Goal: Information Seeking & Learning: Learn about a topic

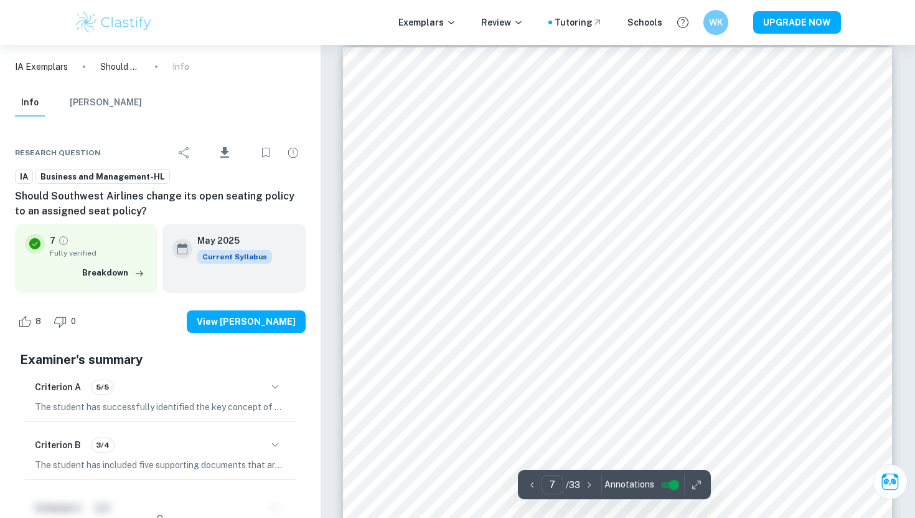
scroll to position [4493, 0]
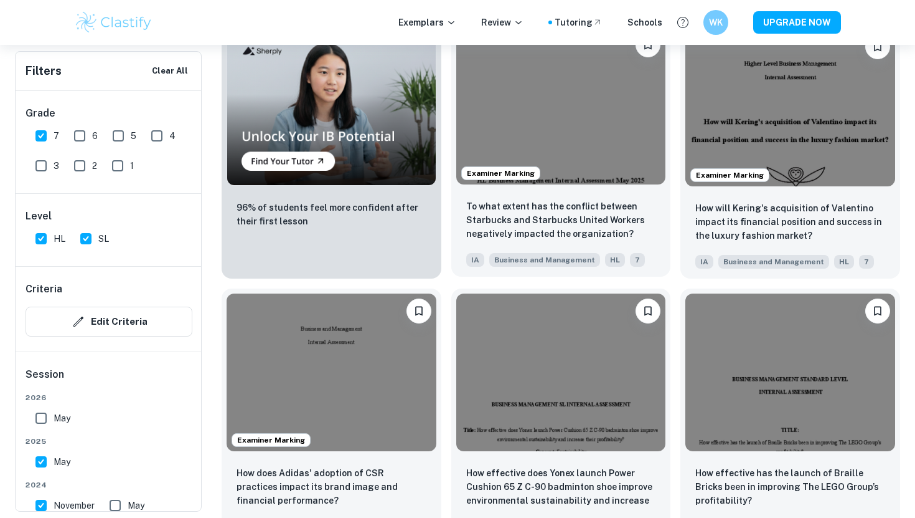
scroll to position [1034, 0]
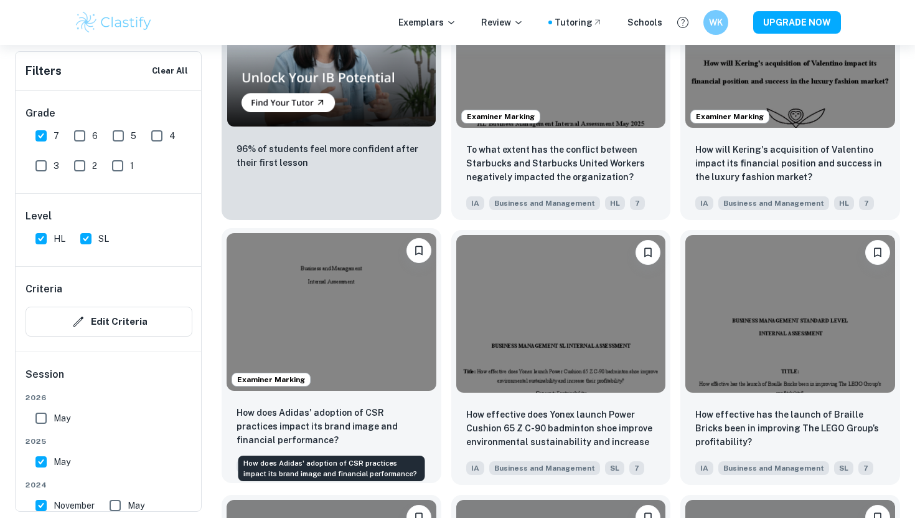
click at [391, 415] on p "How does Adidas' adoption of CSR practices impact its brand image and financial…" at bounding box center [332, 425] width 190 height 41
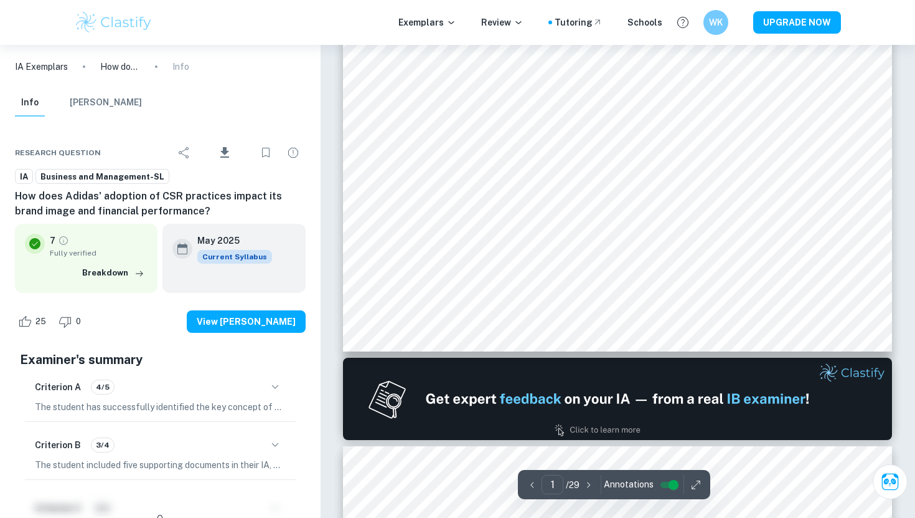
type input "2"
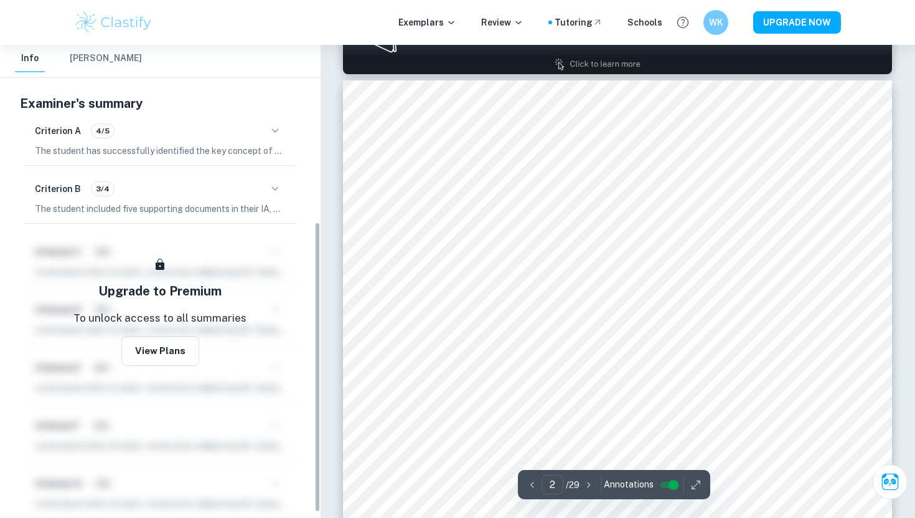
scroll to position [288, 0]
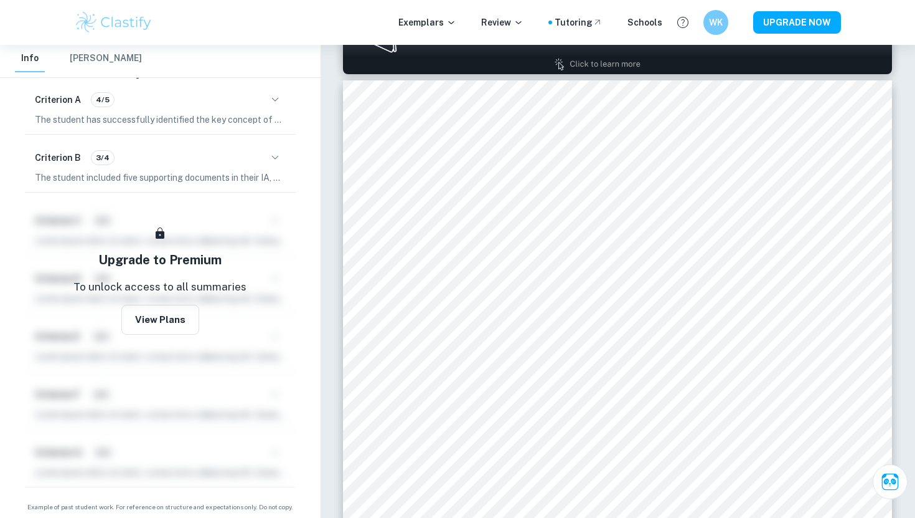
scroll to position [1190, 0]
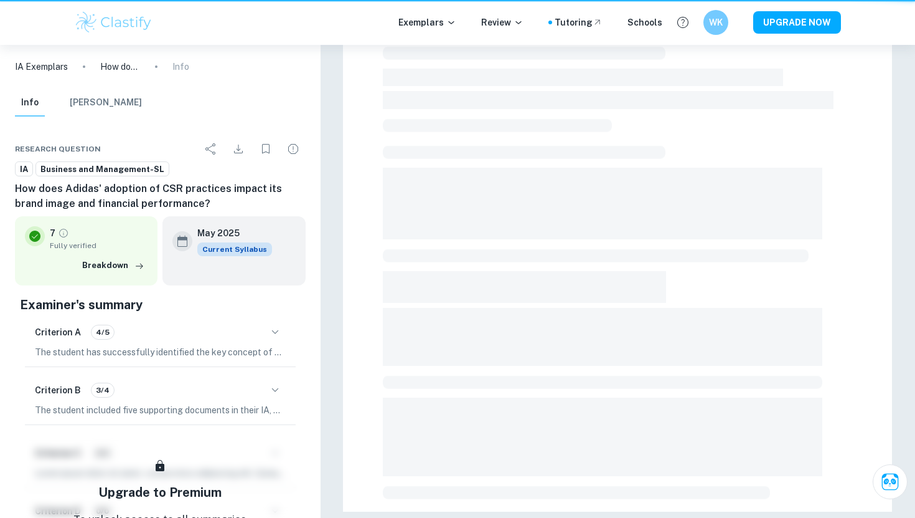
scroll to position [317, 0]
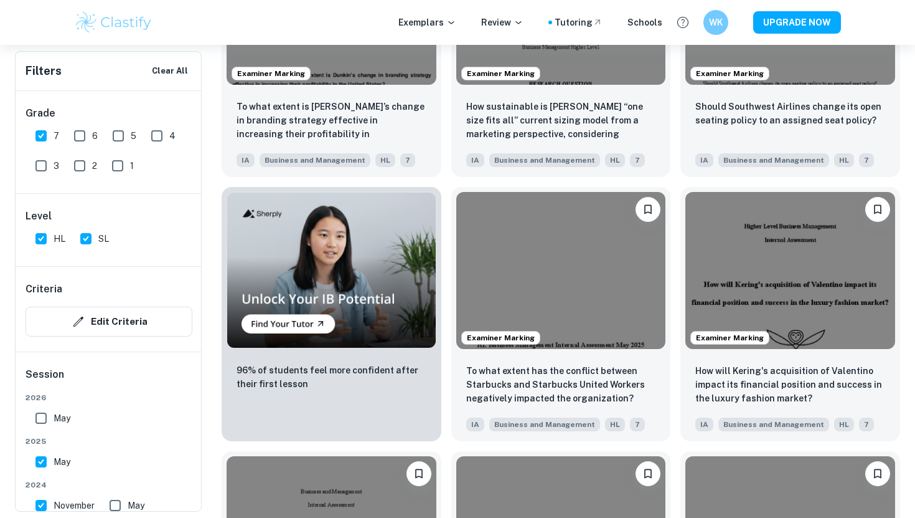
scroll to position [787, 0]
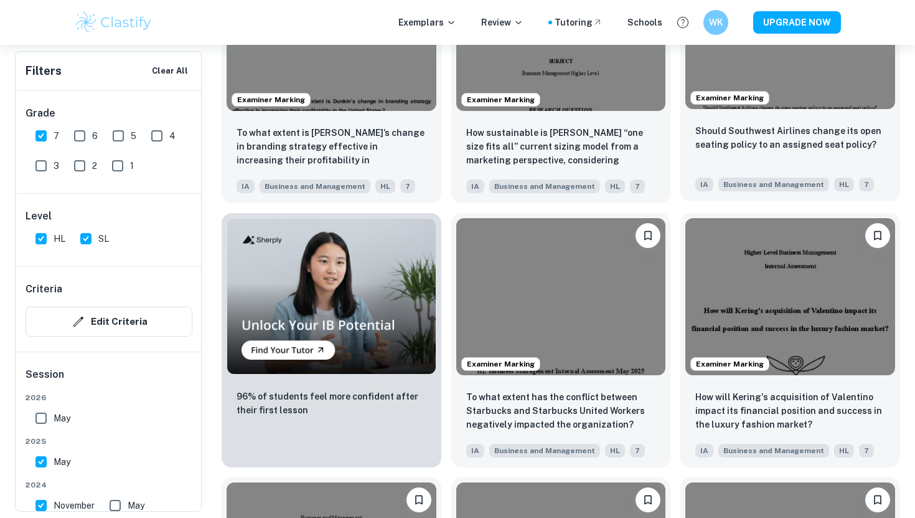
click at [779, 159] on div "Should Southwest Airlines change its open seating policy to an assigned seat po…" at bounding box center [791, 145] width 190 height 42
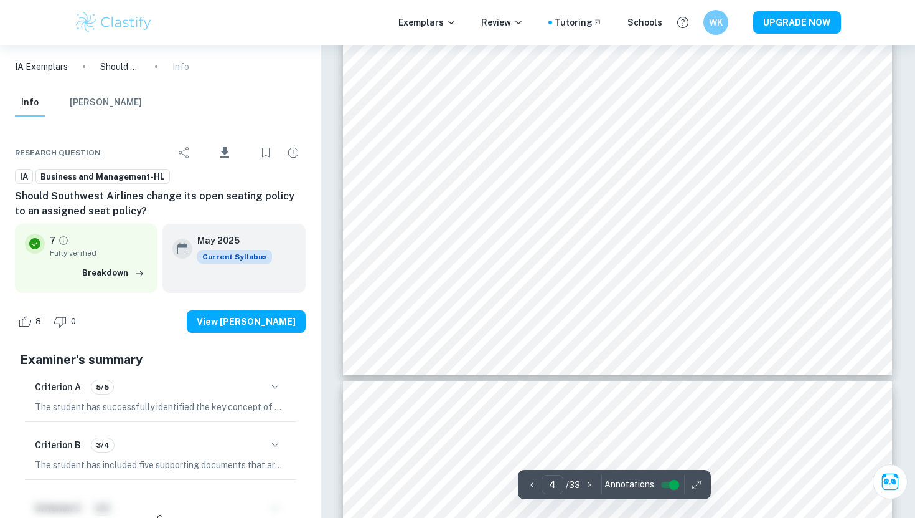
scroll to position [2803, 0]
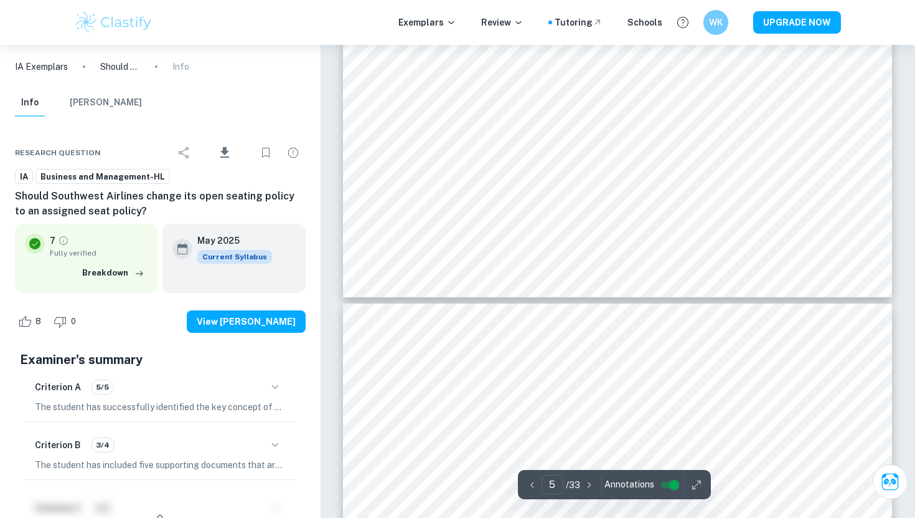
type input "6"
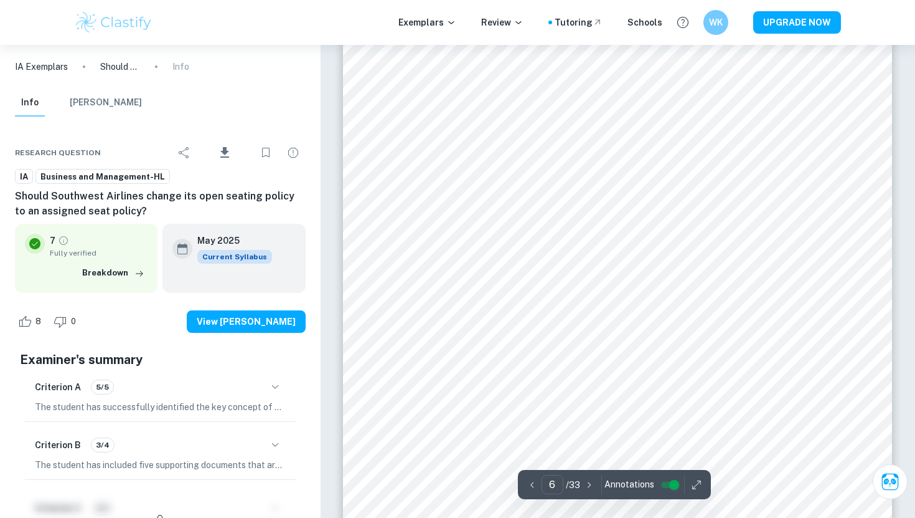
scroll to position [4045, 0]
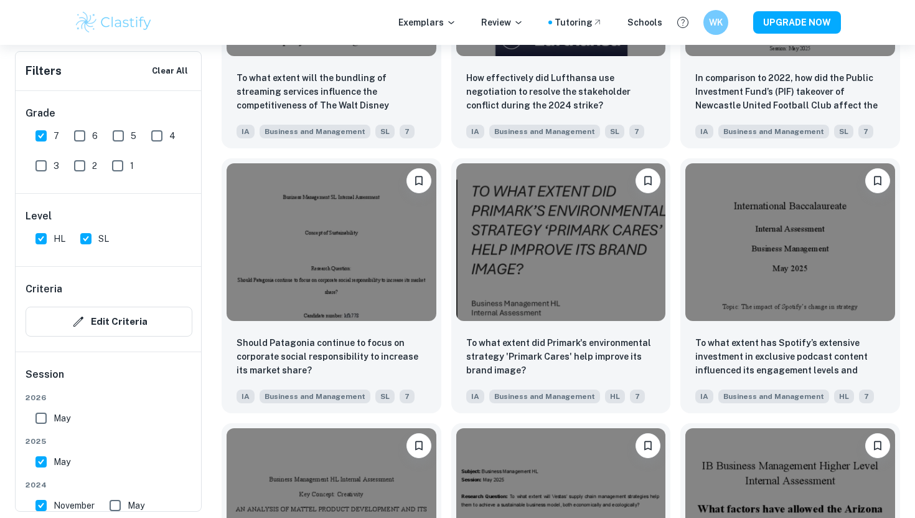
scroll to position [2883, 0]
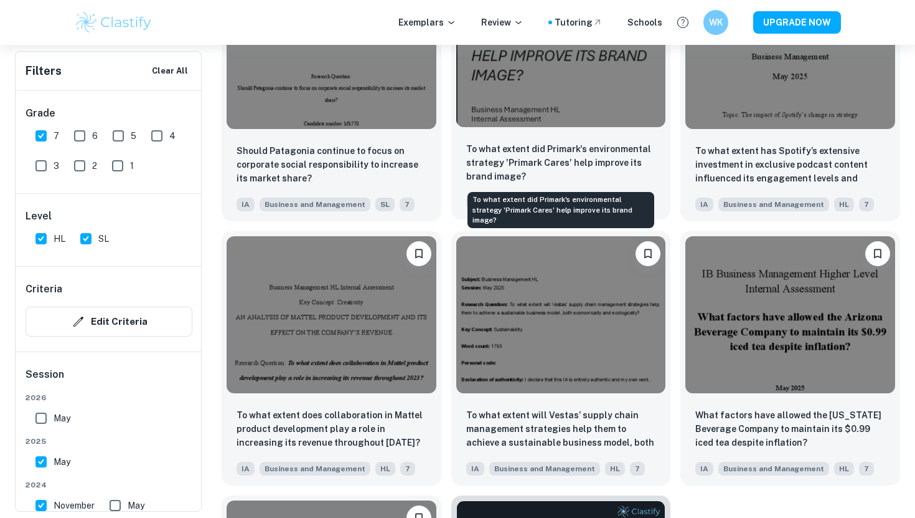
click at [628, 163] on p "To what extent did Primark's environmental strategy 'Primark Cares' help improv…" at bounding box center [561, 162] width 190 height 41
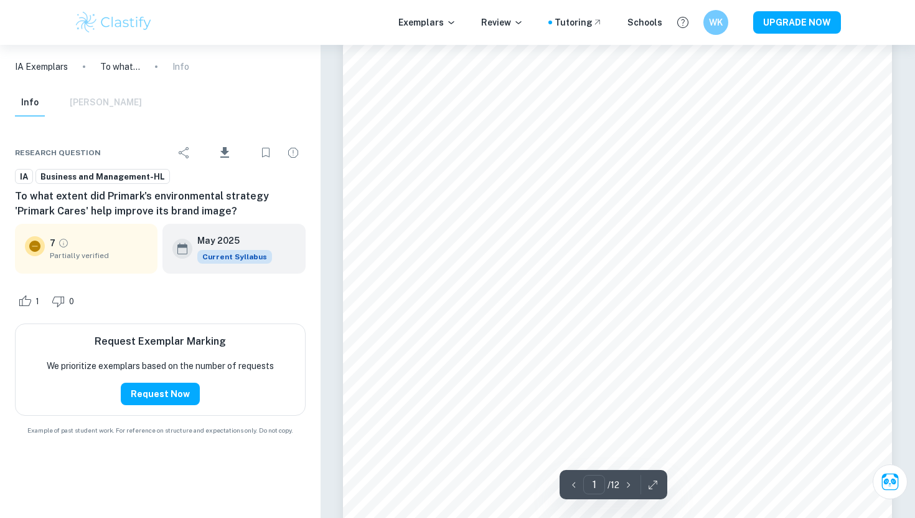
scroll to position [712, 0]
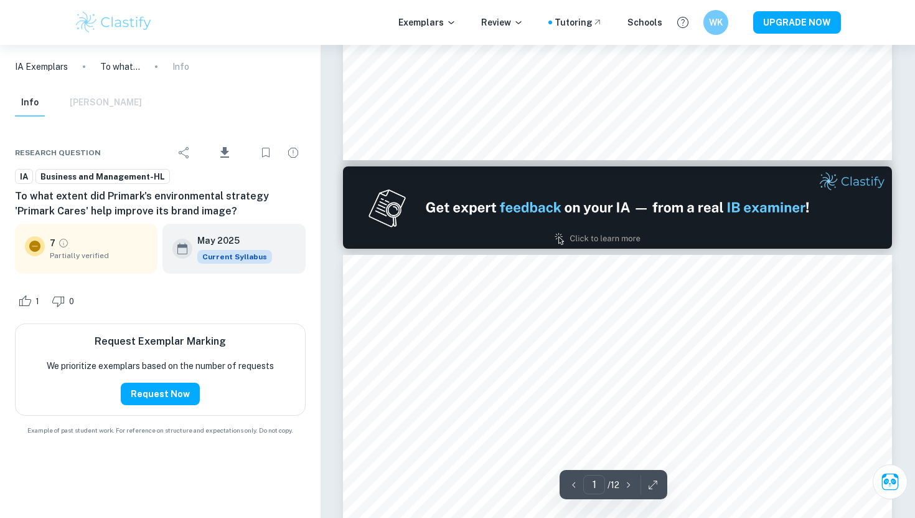
type input "2"
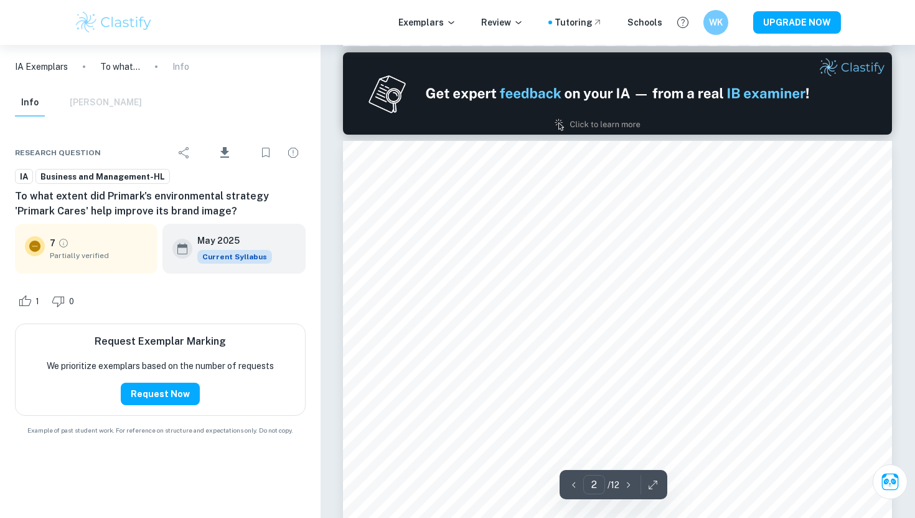
scroll to position [795, 0]
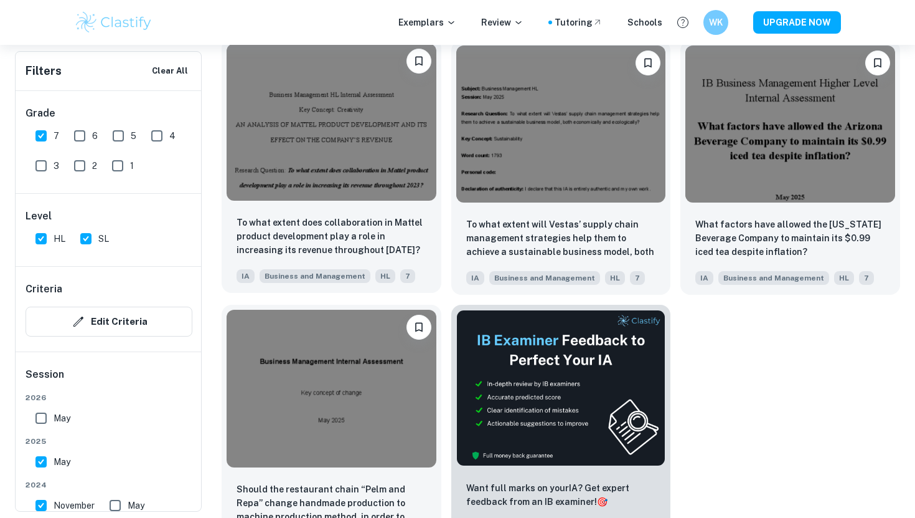
scroll to position [3116, 0]
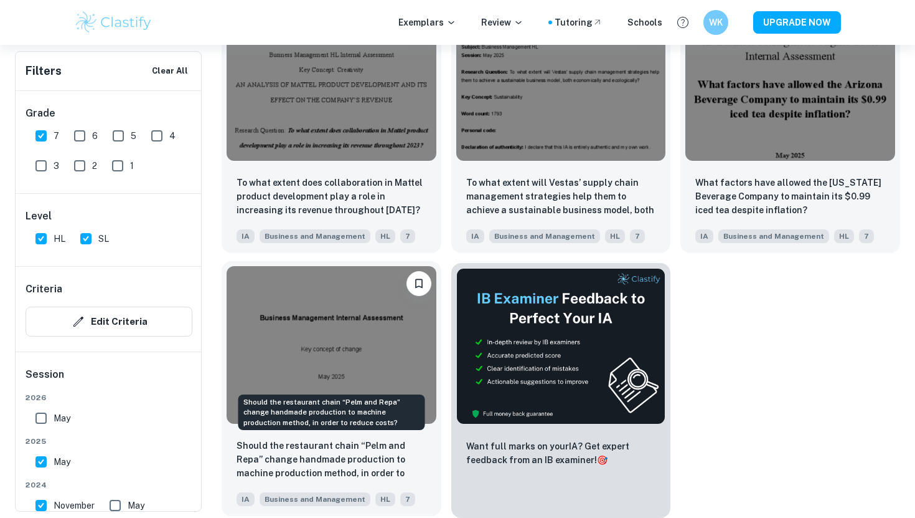
click at [340, 453] on p "Should the restaurant chain “Pelm and Repa” change handmade production to machi…" at bounding box center [332, 459] width 190 height 42
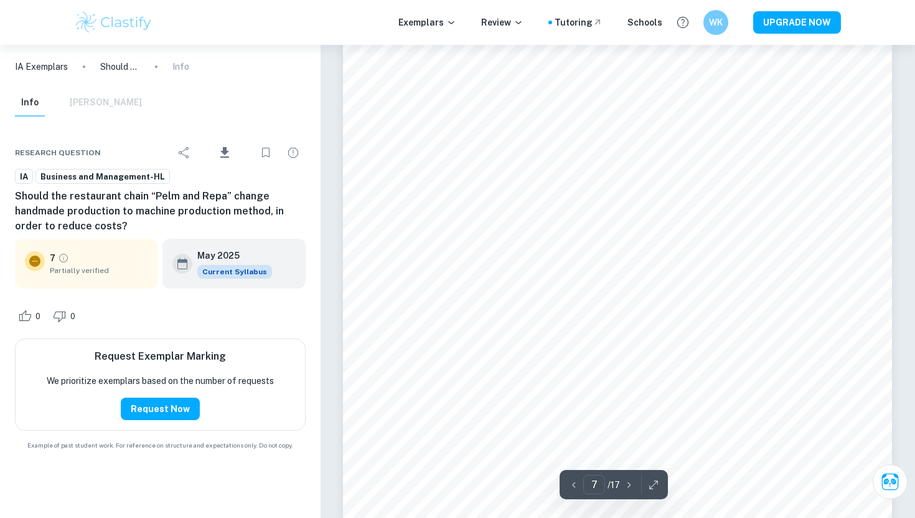
scroll to position [5096, 0]
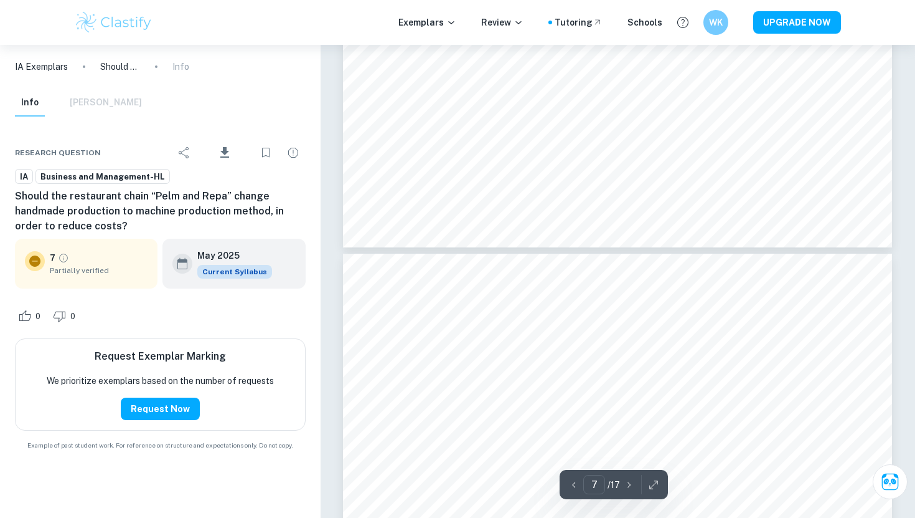
type input "8"
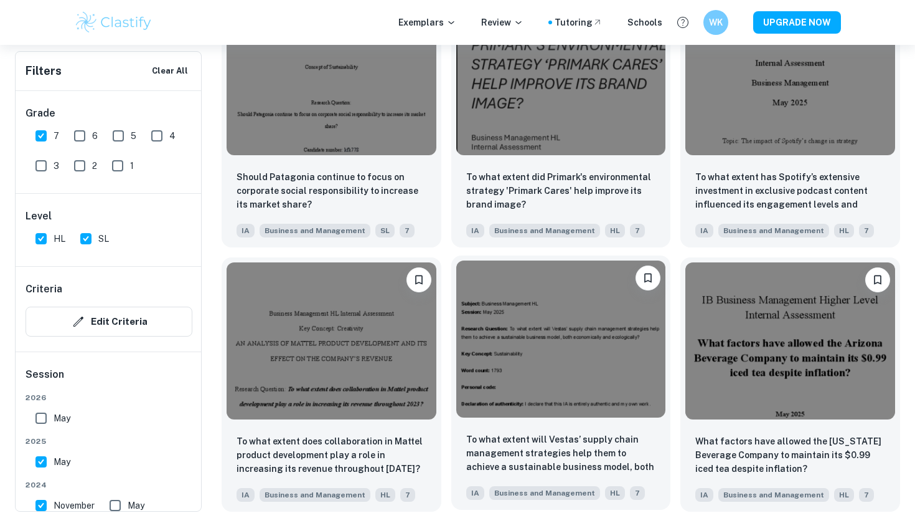
scroll to position [2847, 0]
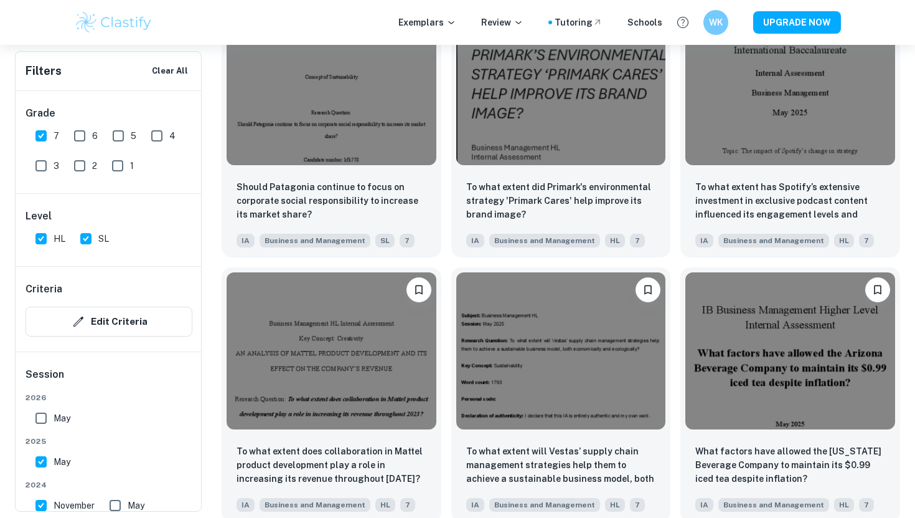
click at [48, 232] on input "HL" at bounding box center [41, 238] width 25 height 25
checkbox input "false"
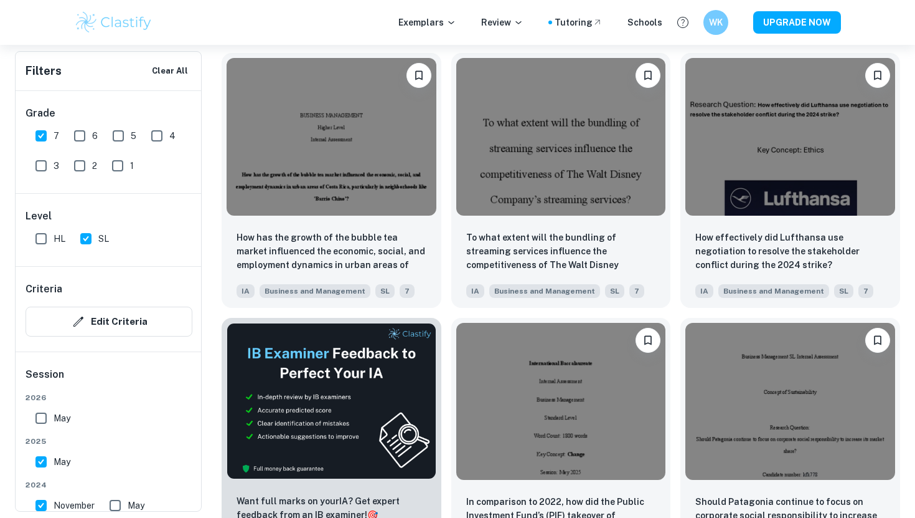
scroll to position [1794, 0]
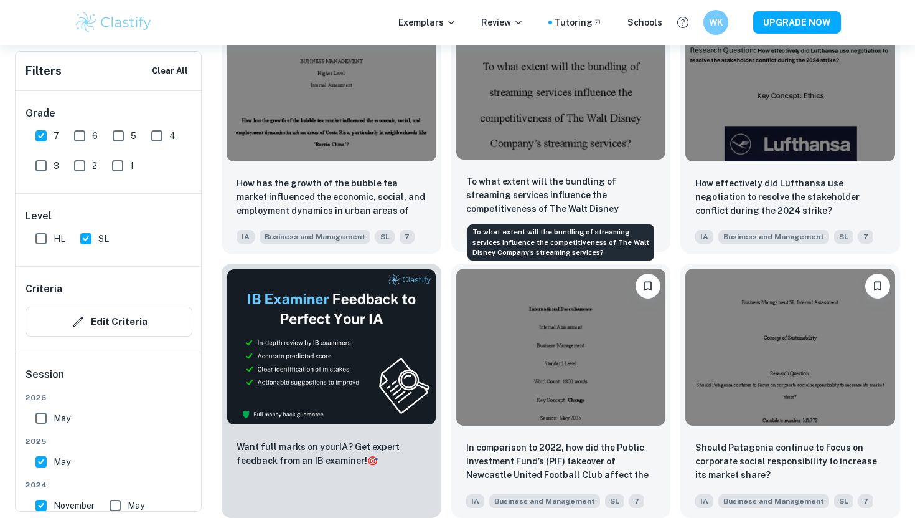
click at [515, 189] on p "To what extent will the bundling of streaming services influence the competitiv…" at bounding box center [561, 195] width 190 height 42
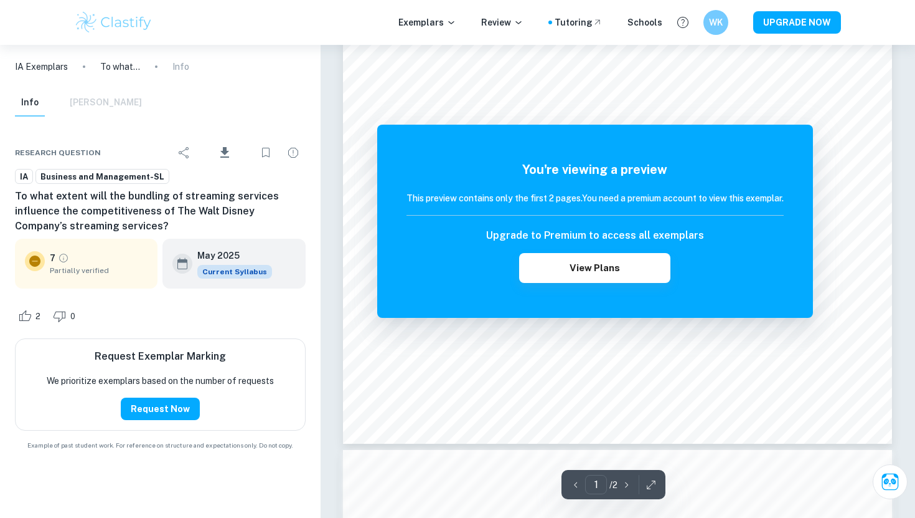
scroll to position [410, 0]
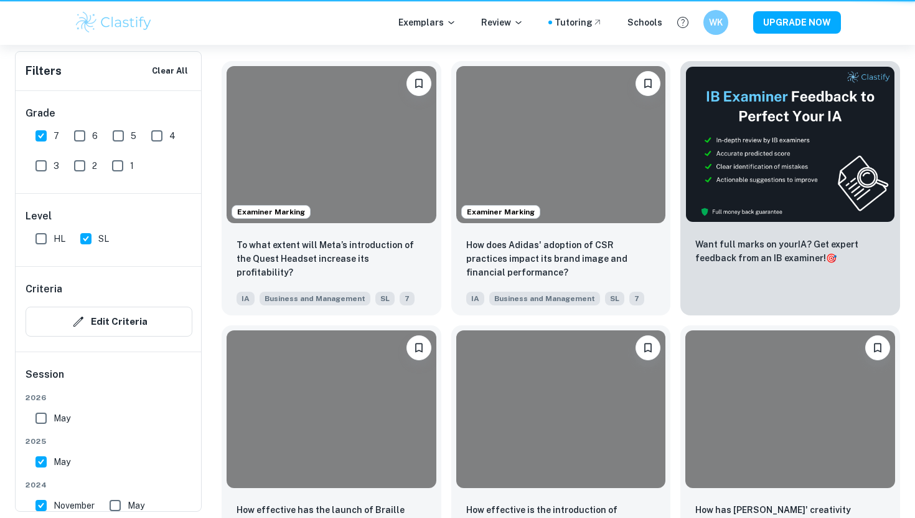
scroll to position [1794, 0]
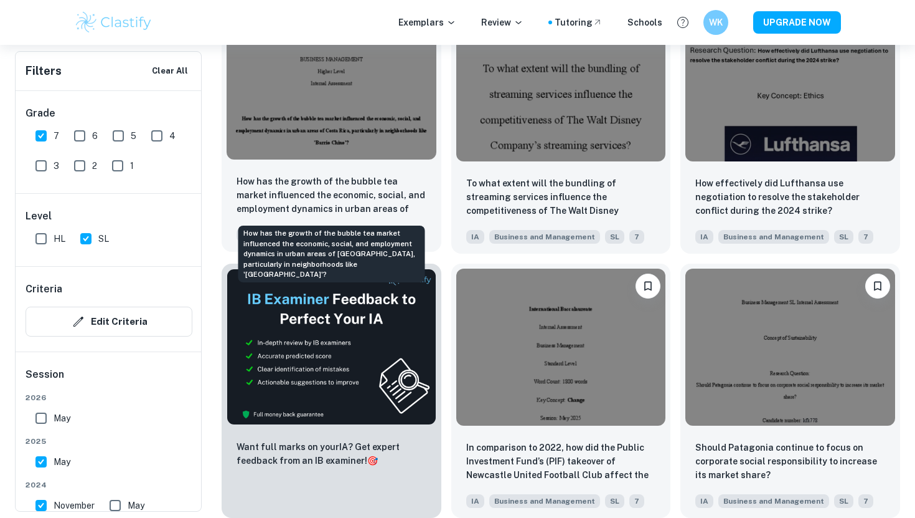
click at [308, 187] on p "How has the growth of the bubble tea market influenced the economic, social, an…" at bounding box center [332, 195] width 190 height 42
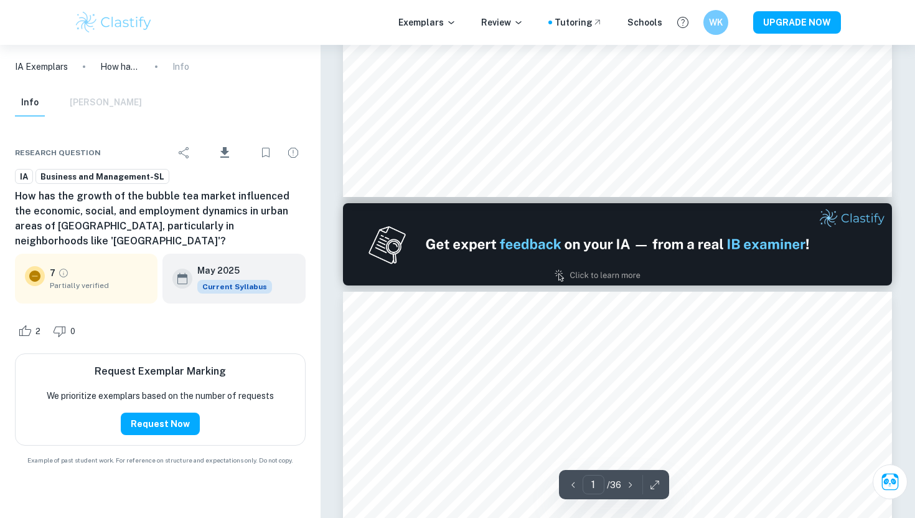
type input "2"
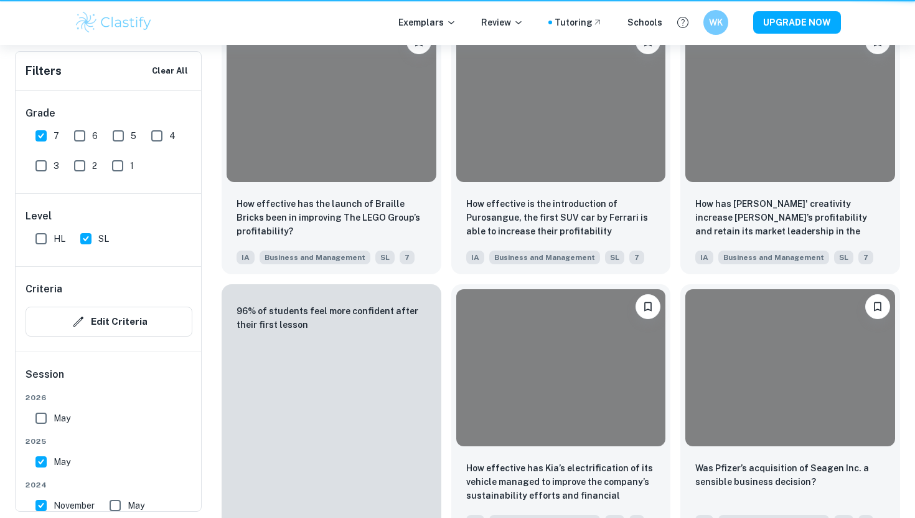
scroll to position [1794, 0]
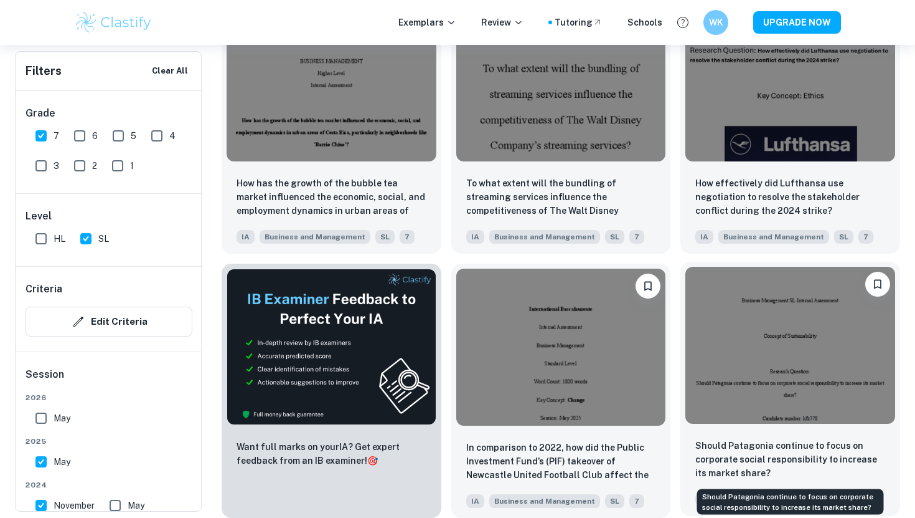
click at [759, 457] on p "Should Patagonia continue to focus on corporate social responsibility to increa…" at bounding box center [791, 458] width 190 height 41
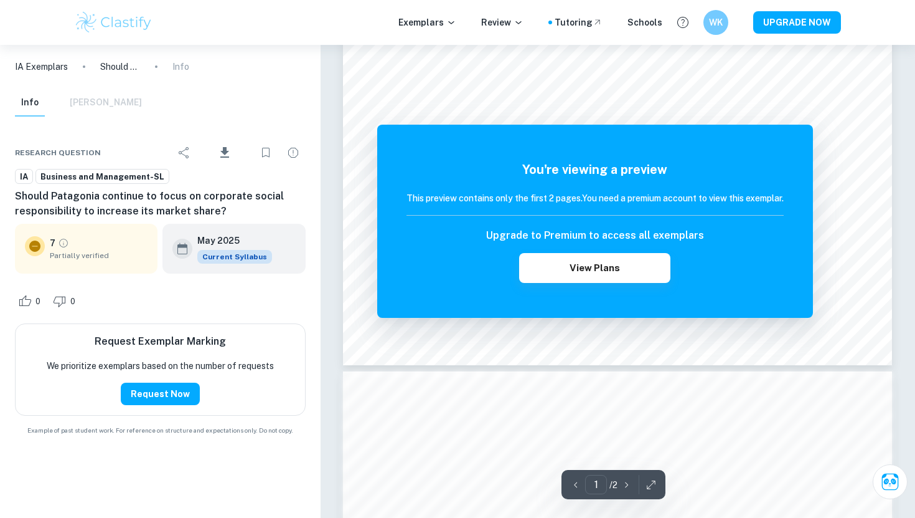
scroll to position [655, 0]
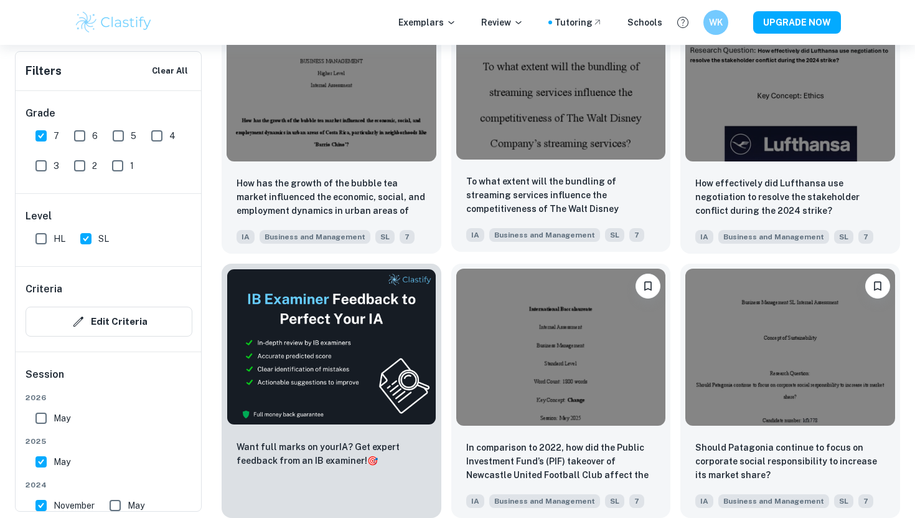
scroll to position [1791, 0]
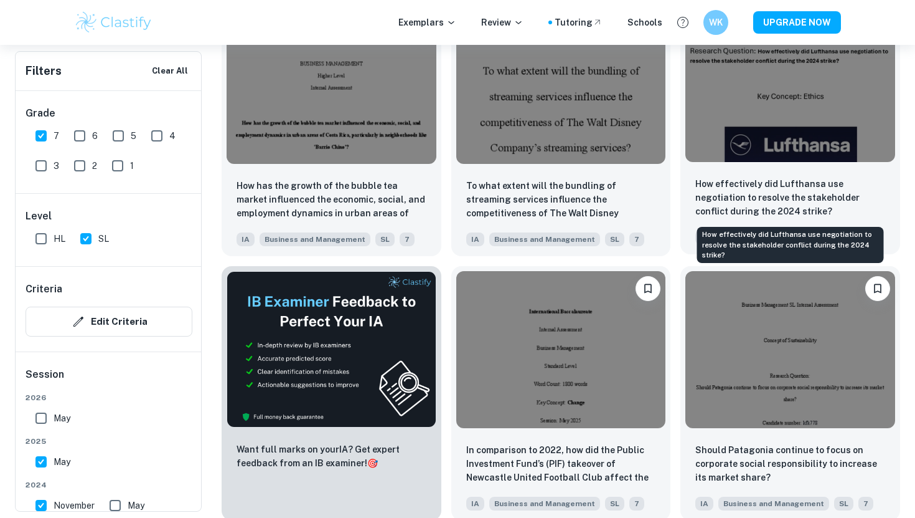
click at [737, 202] on p "How effectively did Lufthansa use negotiation to resolve the stakeholder confli…" at bounding box center [791, 197] width 190 height 41
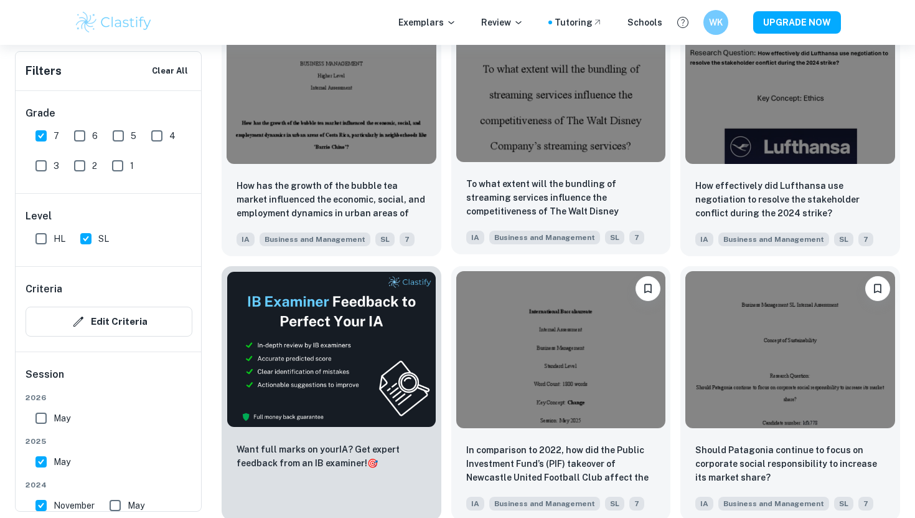
scroll to position [1517, 0]
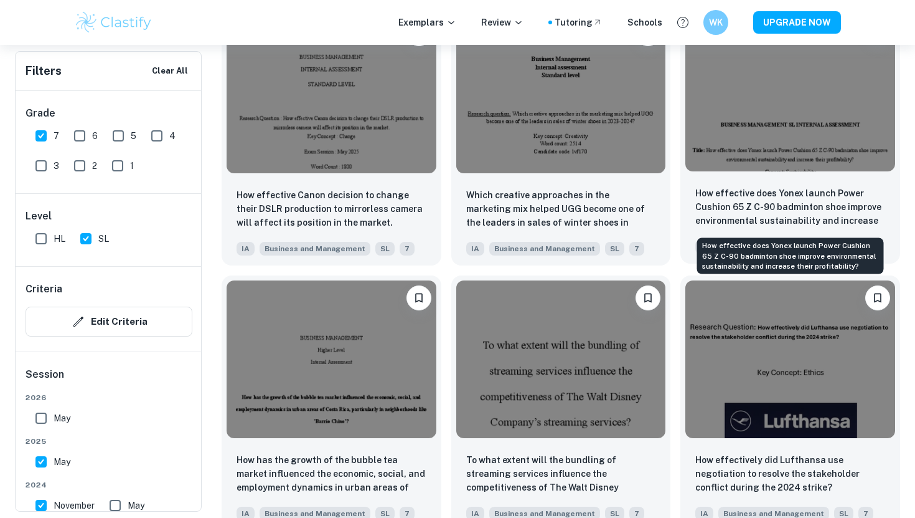
click at [732, 204] on p "How effective does Yonex launch Power Cushion 65 Z C-90 badminton shoe improve …" at bounding box center [791, 207] width 190 height 42
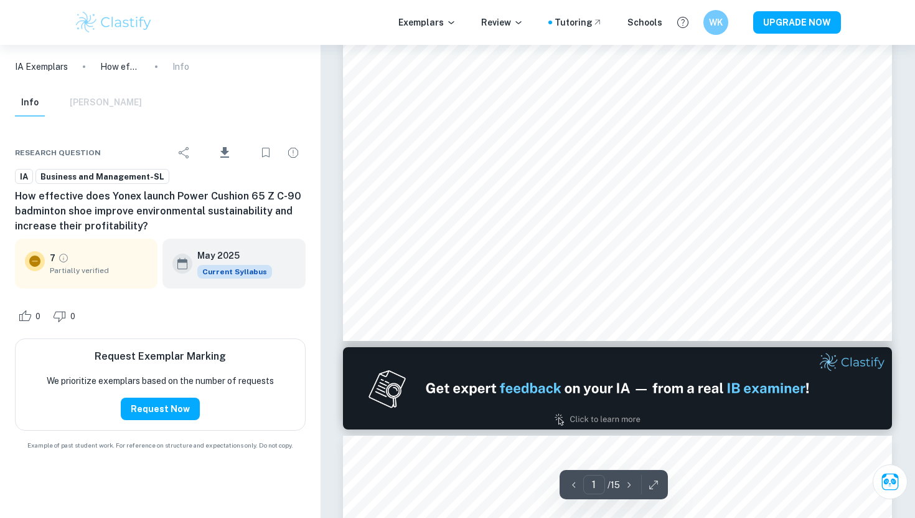
scroll to position [734, 0]
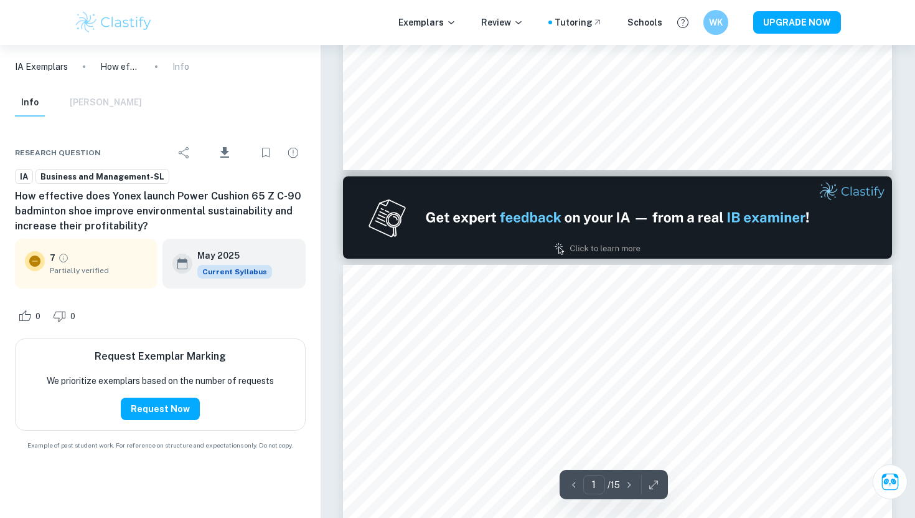
type input "2"
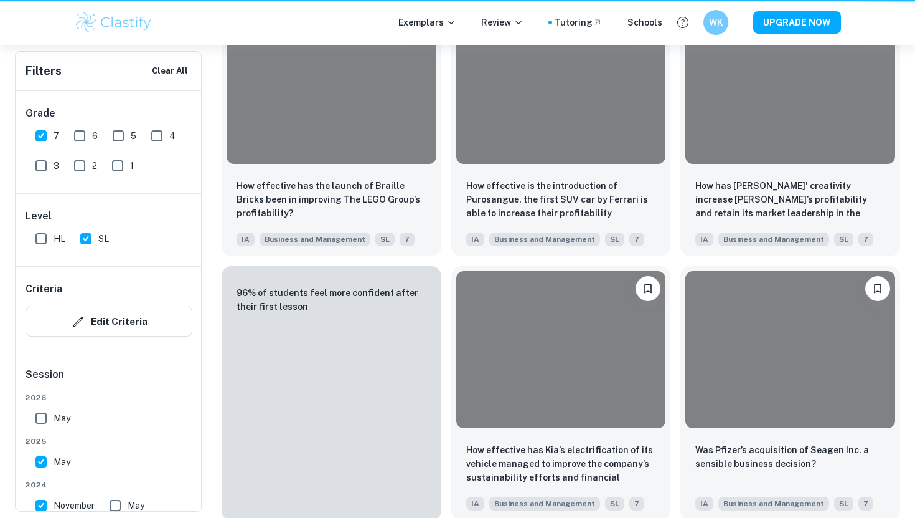
scroll to position [1517, 0]
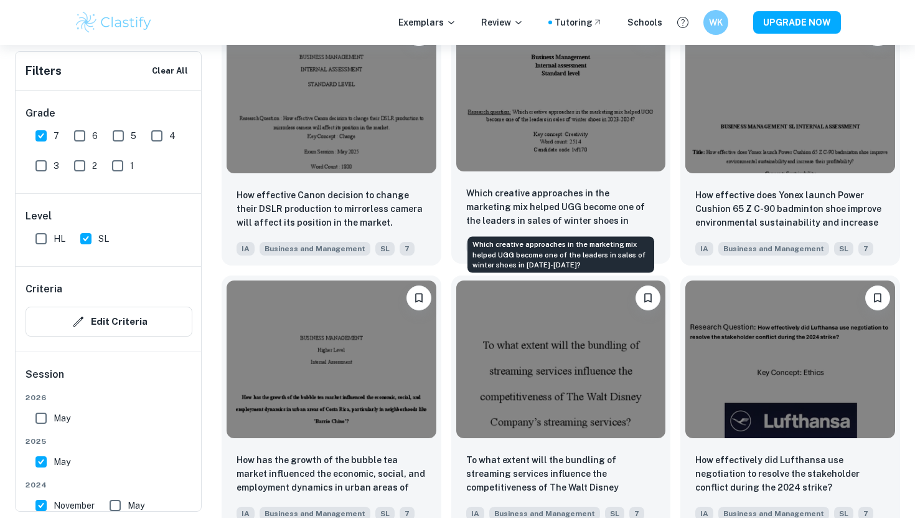
click at [530, 220] on p "Which creative approaches in the marketing mix helped UGG become one of the lea…" at bounding box center [561, 207] width 190 height 42
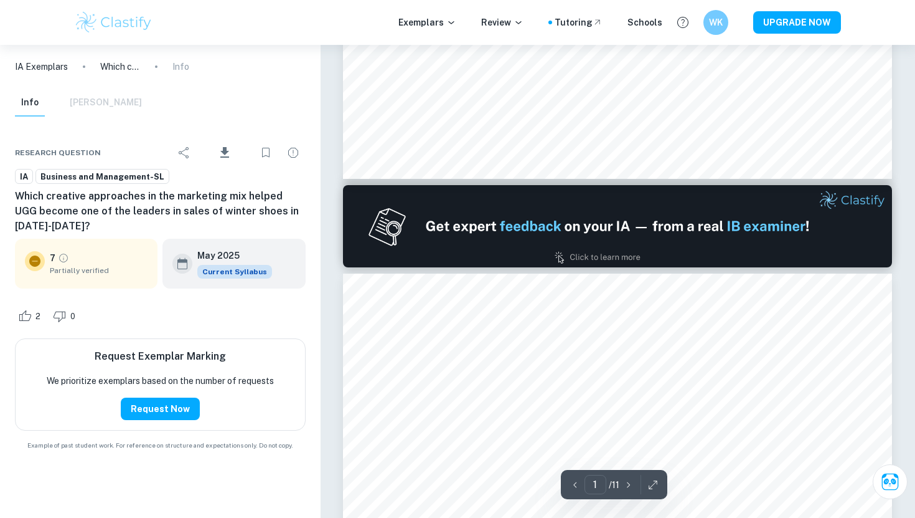
type input "2"
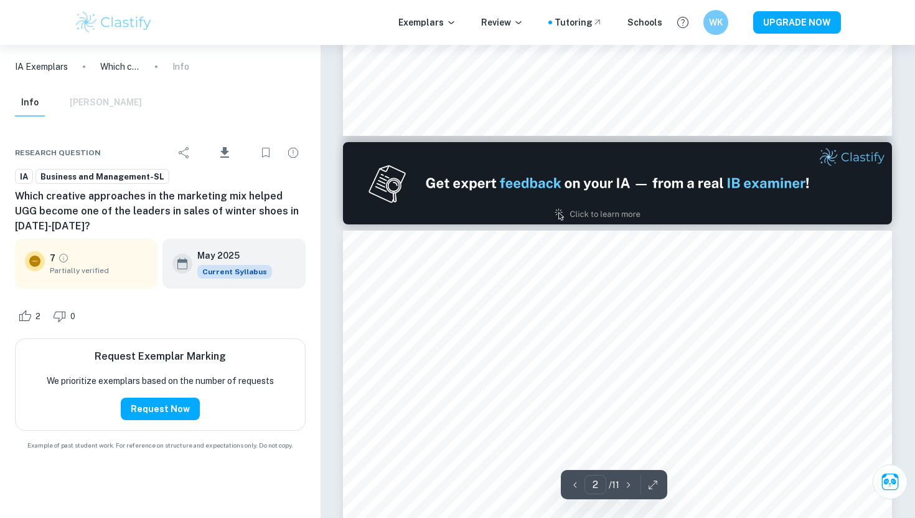
scroll to position [735, 0]
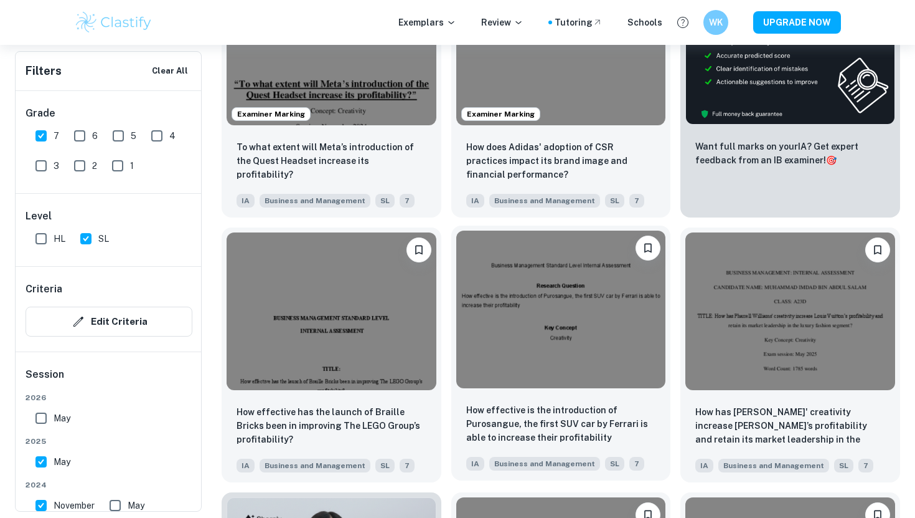
scroll to position [531, 0]
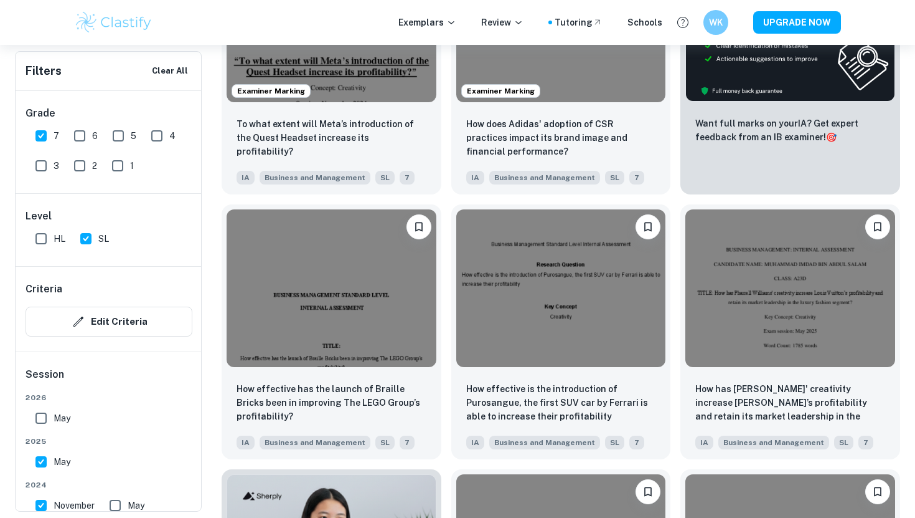
click at [55, 239] on span "HL" at bounding box center [60, 239] width 12 height 14
click at [54, 239] on input "HL" at bounding box center [41, 238] width 25 height 25
checkbox input "true"
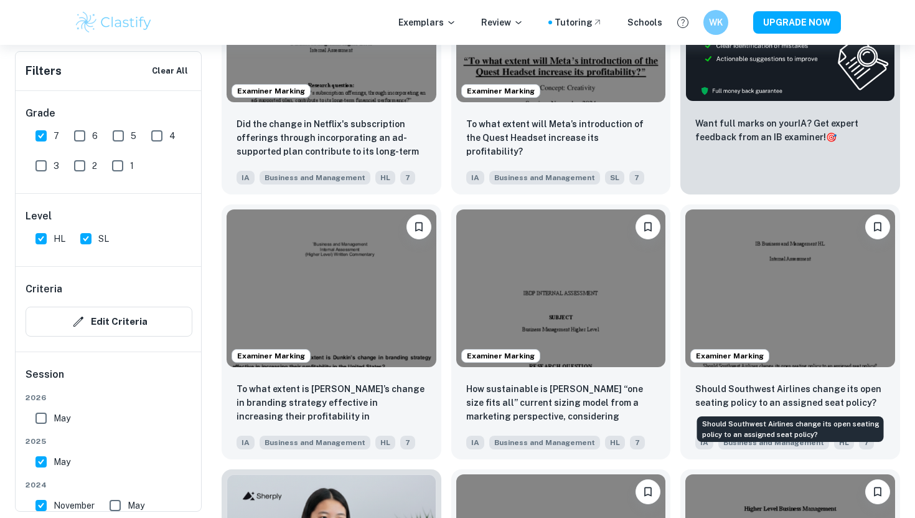
click at [780, 407] on div "Should Southwest Airlines change its open seating policy to an assigned seat po…" at bounding box center [790, 424] width 189 height 35
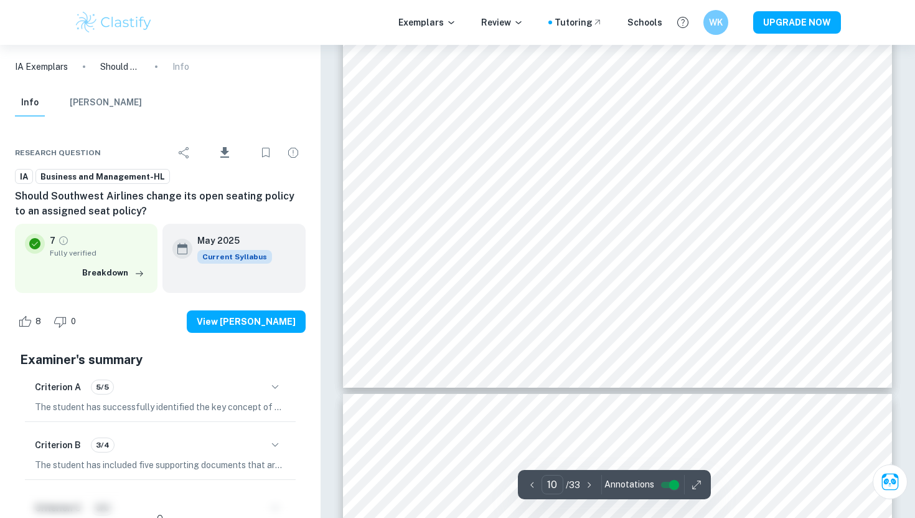
scroll to position [7099, 0]
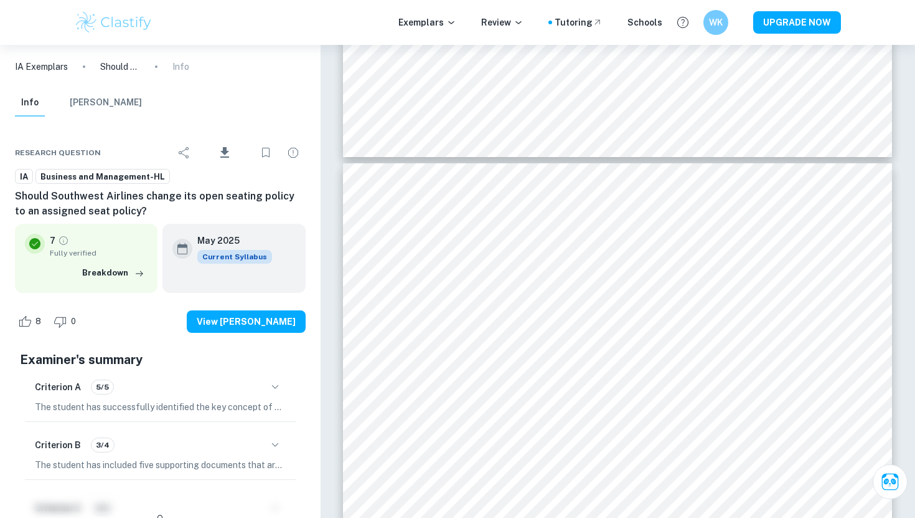
type input "11"
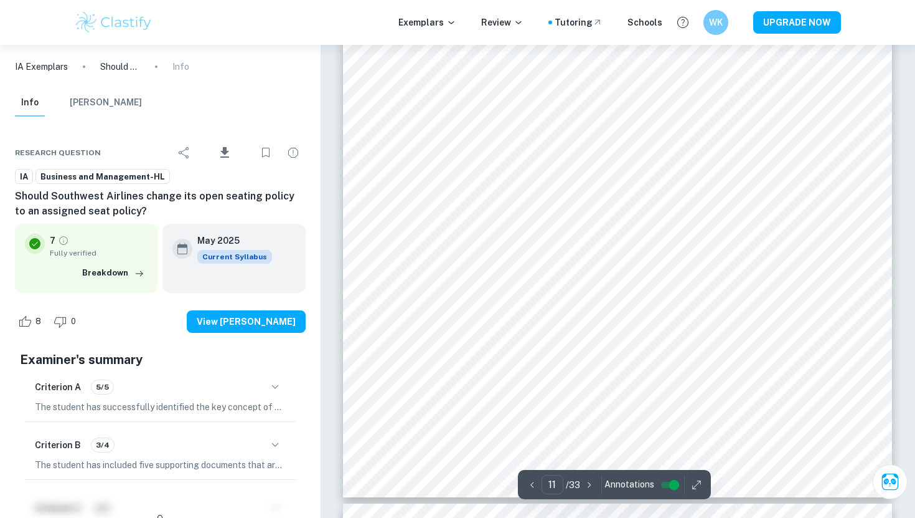
scroll to position [7791, 0]
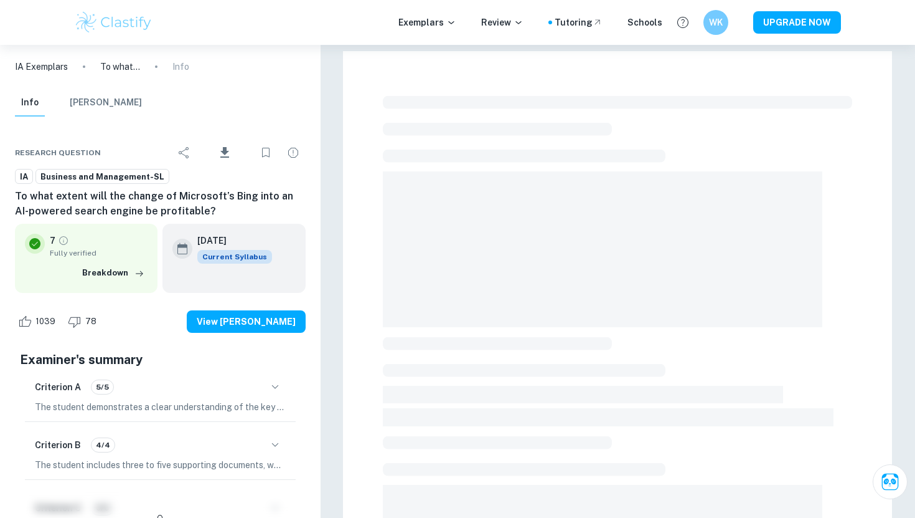
scroll to position [317, 0]
